Goal: Task Accomplishment & Management: Use online tool/utility

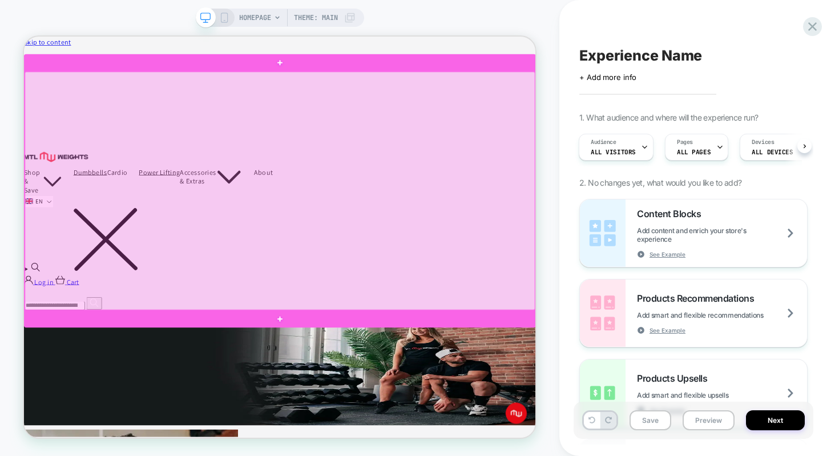
click at [489, 172] on div at bounding box center [365, 241] width 680 height 317
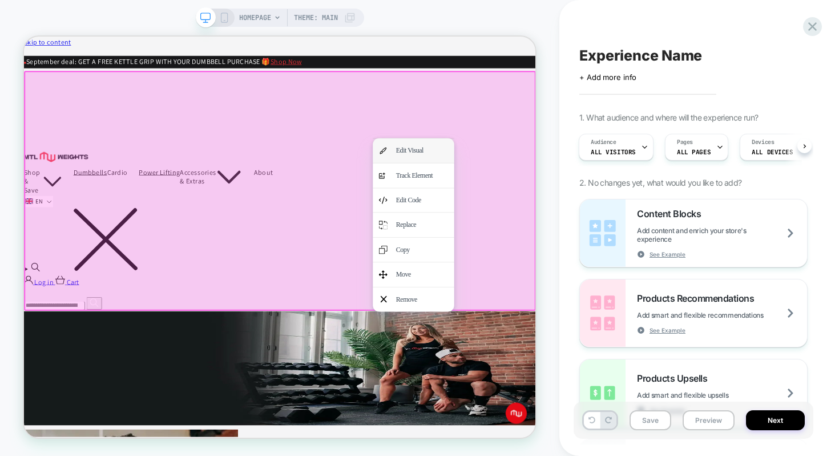
click at [534, 190] on div "Edit Visual" at bounding box center [555, 188] width 70 height 17
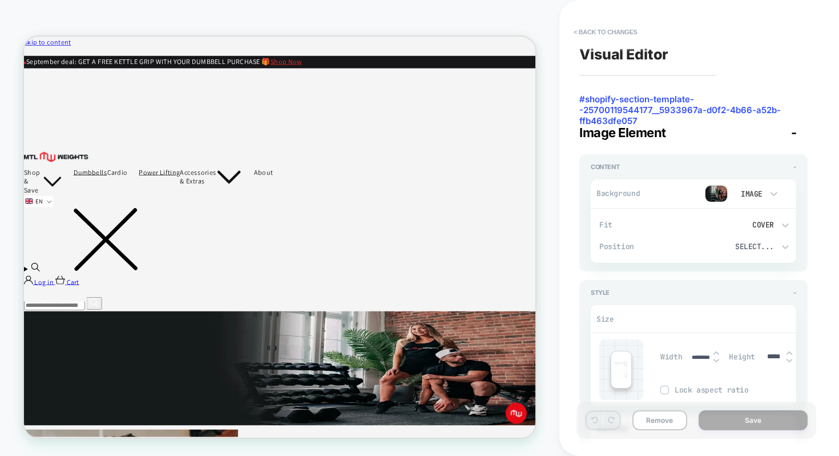
click at [725, 190] on img at bounding box center [716, 193] width 23 height 17
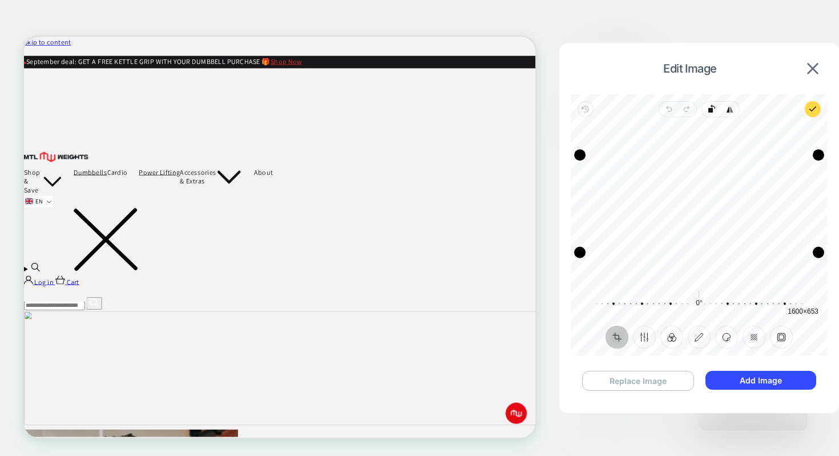
click at [614, 377] on button "Replace Image" at bounding box center [638, 380] width 112 height 20
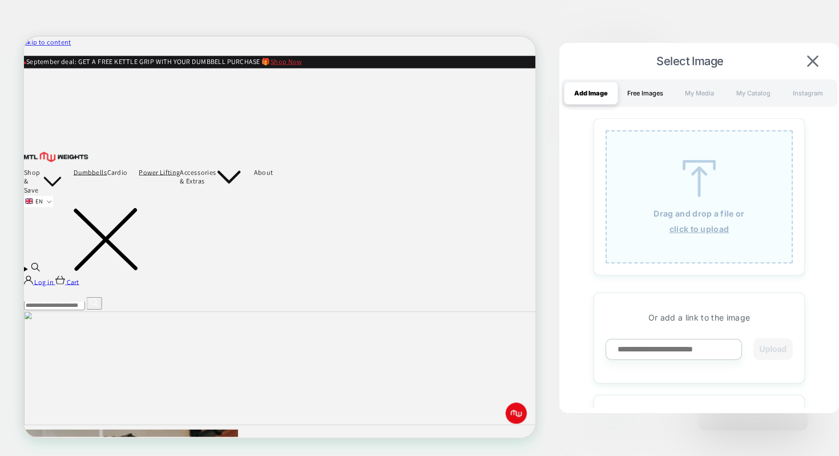
click at [638, 88] on div "Free Images" at bounding box center [645, 93] width 54 height 23
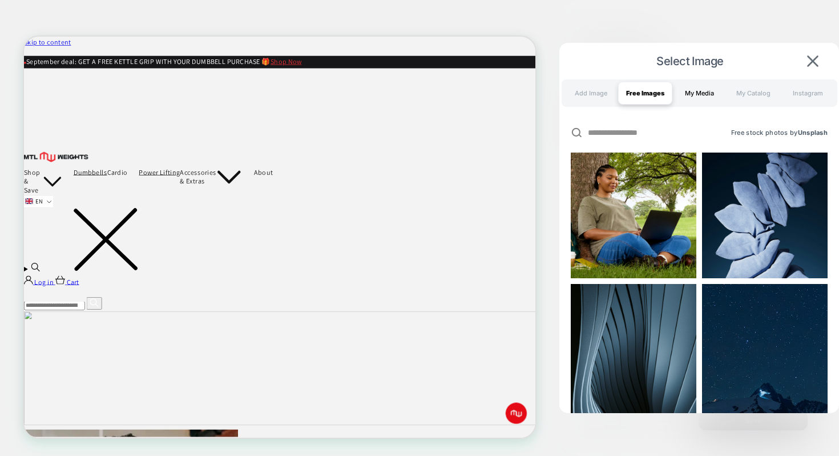
click at [705, 91] on div "My Media" at bounding box center [699, 93] width 54 height 23
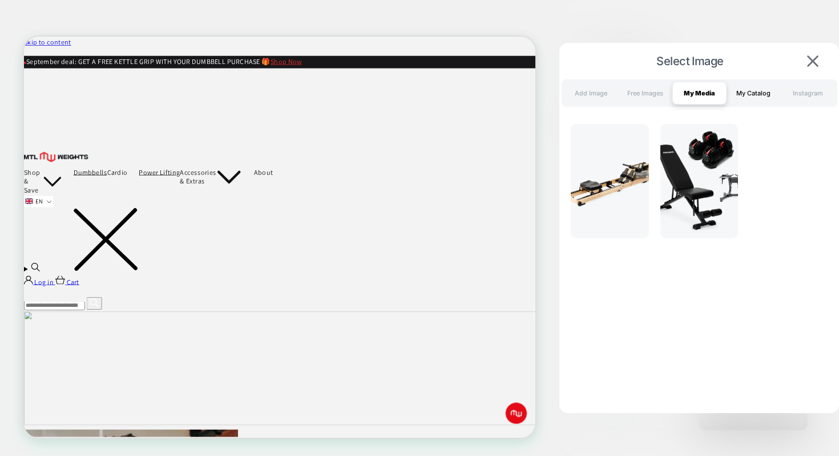
click at [749, 87] on div "My Catalog" at bounding box center [754, 93] width 54 height 23
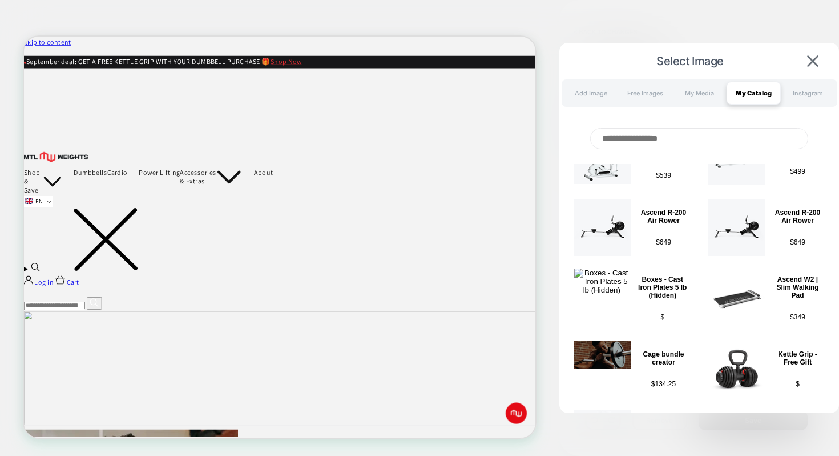
scroll to position [1, 0]
click at [624, 361] on img at bounding box center [602, 353] width 57 height 28
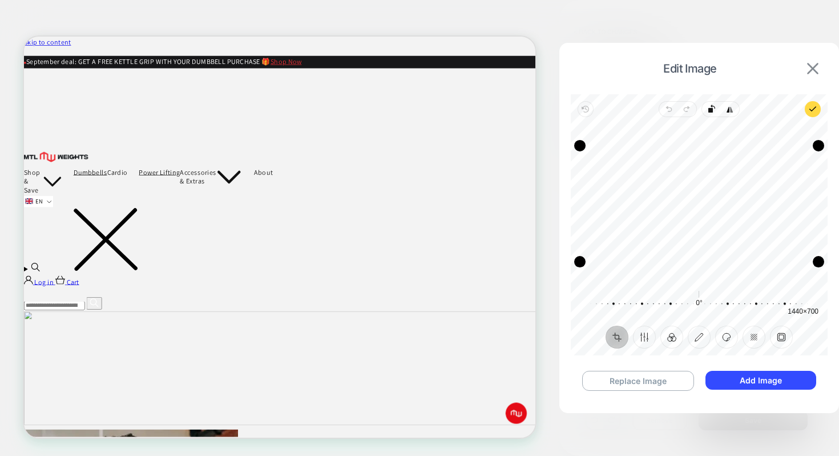
click at [812, 63] on img at bounding box center [812, 68] width 11 height 11
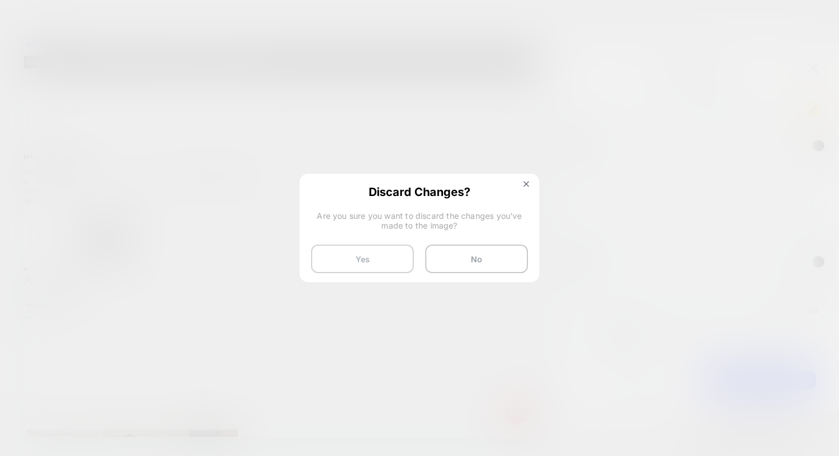
click at [370, 257] on button "Yes" at bounding box center [362, 258] width 103 height 29
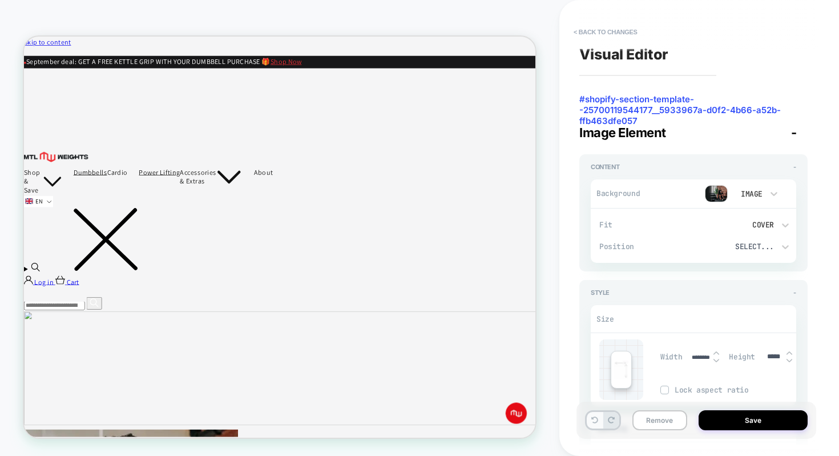
click at [595, 418] on icon at bounding box center [594, 419] width 7 height 7
type textarea "*"
